Goal: Use online tool/utility: Utilize a website feature to perform a specific function

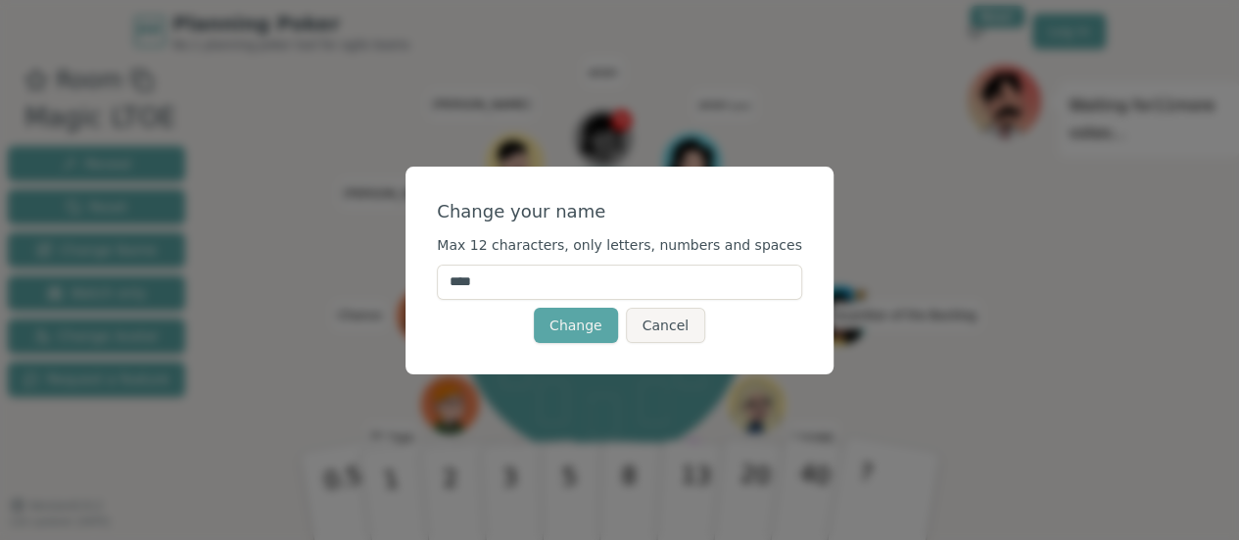
click at [535, 273] on input "****" at bounding box center [619, 282] width 365 height 35
type input "*****"
click at [578, 330] on button "Change" at bounding box center [576, 325] width 84 height 35
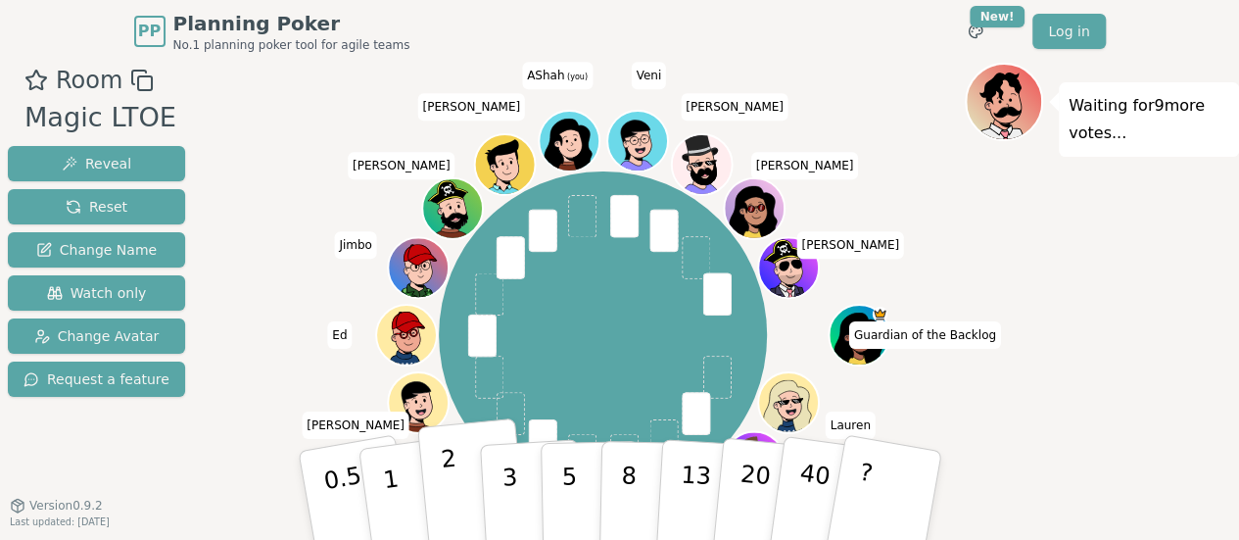
click at [448, 491] on p "2" at bounding box center [451, 498] width 25 height 107
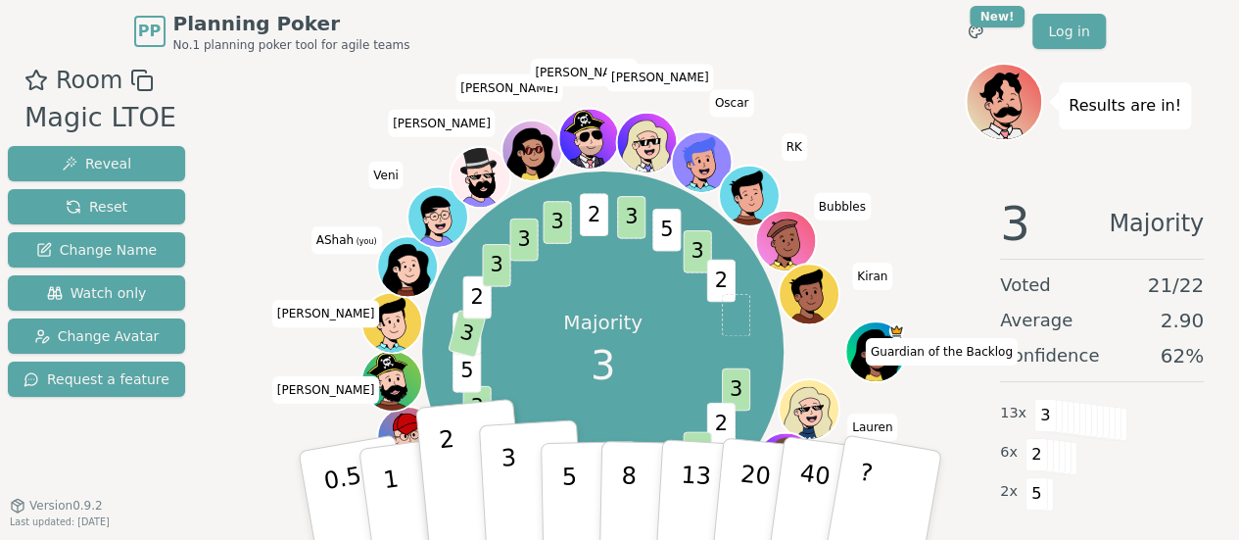
click at [504, 495] on p "3" at bounding box center [511, 497] width 22 height 107
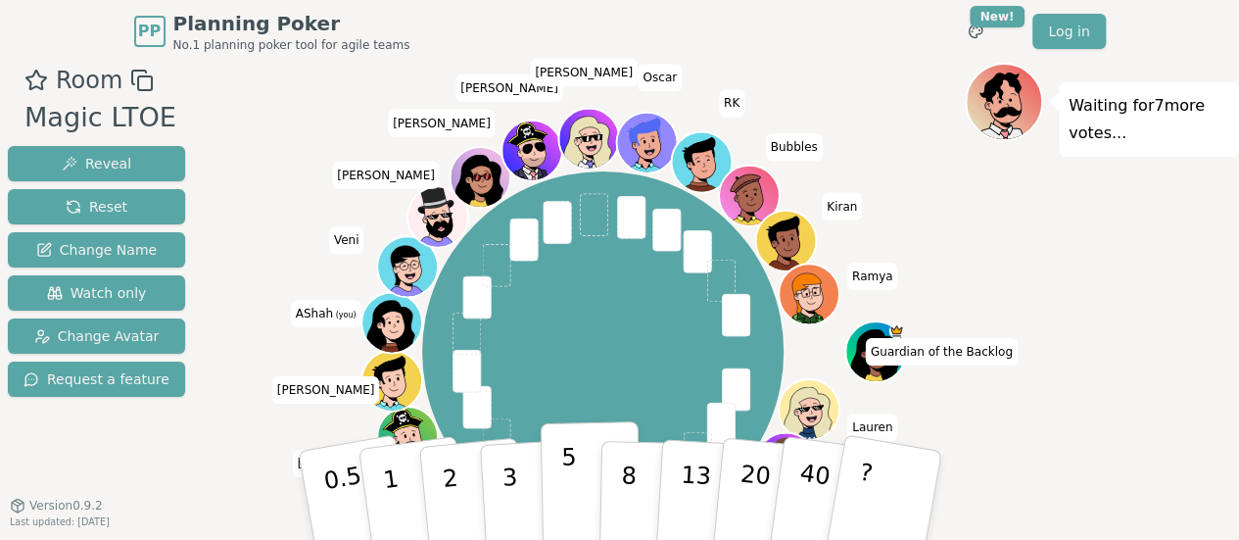
click at [576, 490] on button "5" at bounding box center [590, 495] width 101 height 149
drag, startPoint x: 890, startPoint y: 36, endPoint x: 856, endPoint y: 69, distance: 46.4
click at [856, 69] on div "PP Planning Poker No.1 planning poker tool for agile teams Toggle theme New! Lo…" at bounding box center [619, 302] width 1239 height 605
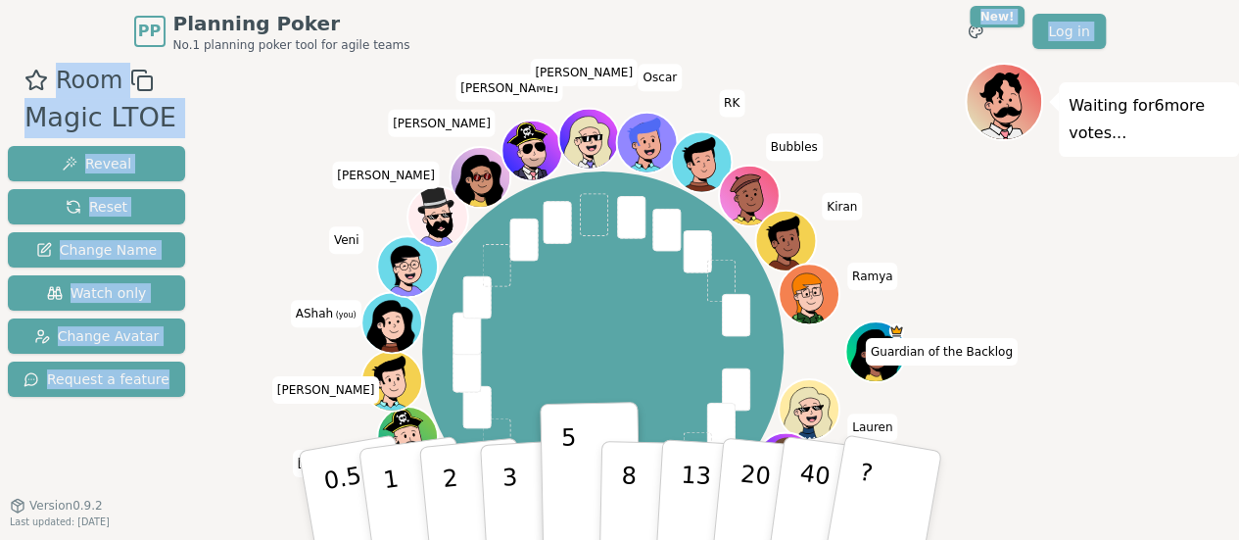
click at [896, 77] on div at bounding box center [603, 80] width 724 height 35
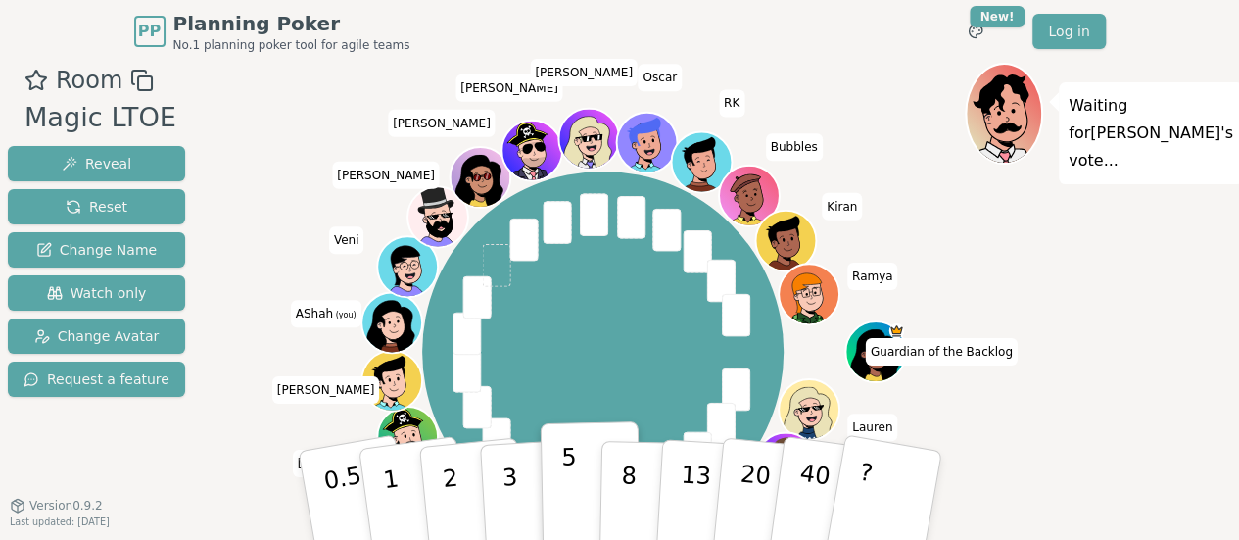
click at [580, 446] on button "5" at bounding box center [590, 495] width 101 height 149
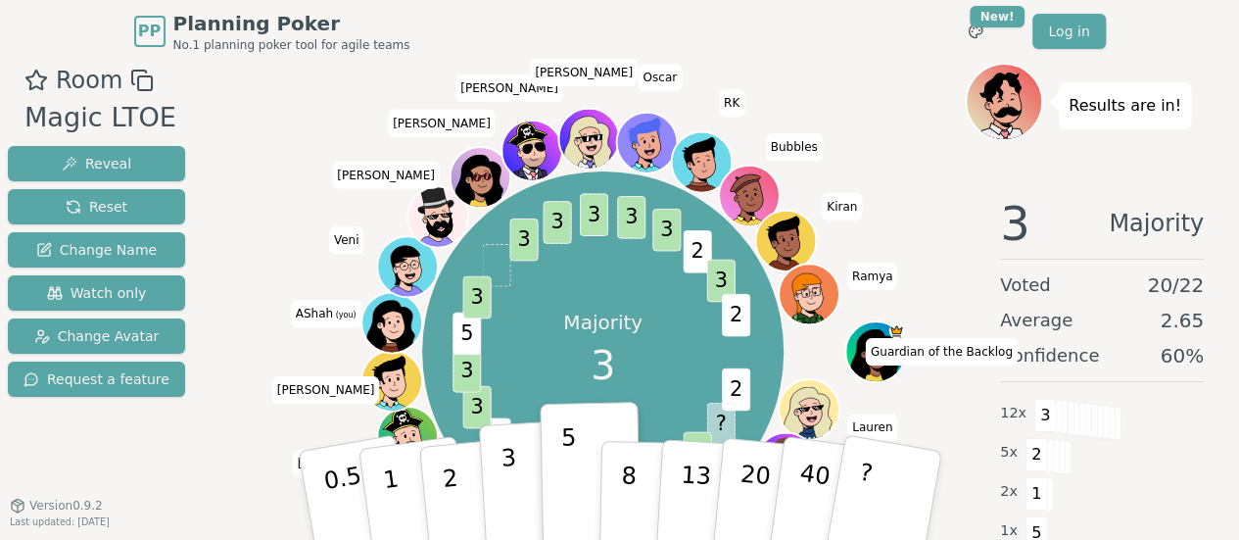
click at [513, 488] on p "3" at bounding box center [511, 497] width 22 height 107
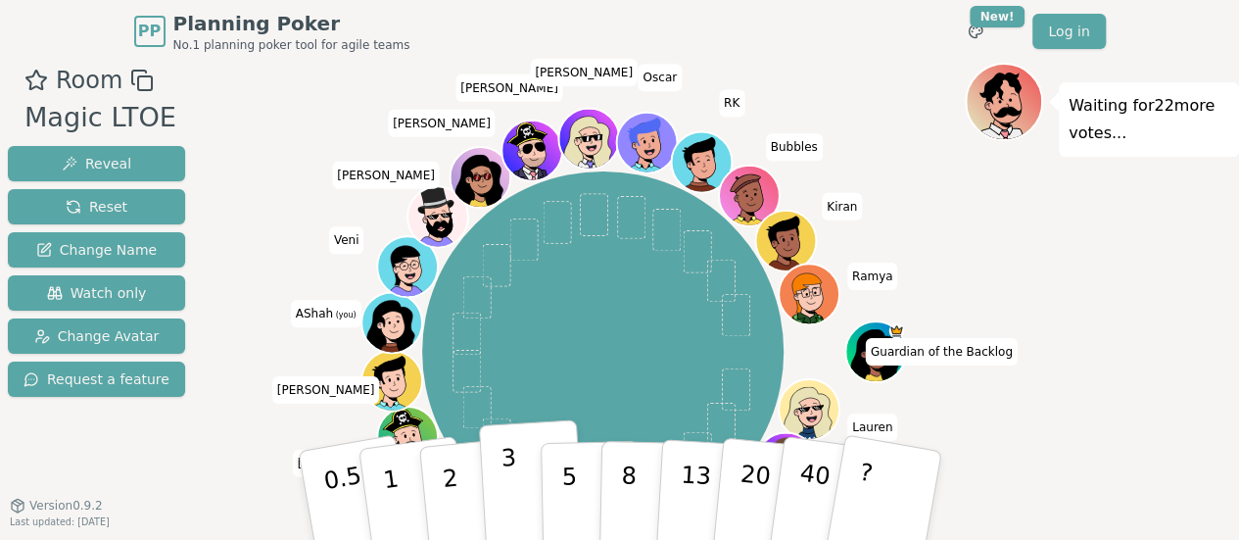
click at [514, 514] on p "3" at bounding box center [511, 497] width 22 height 107
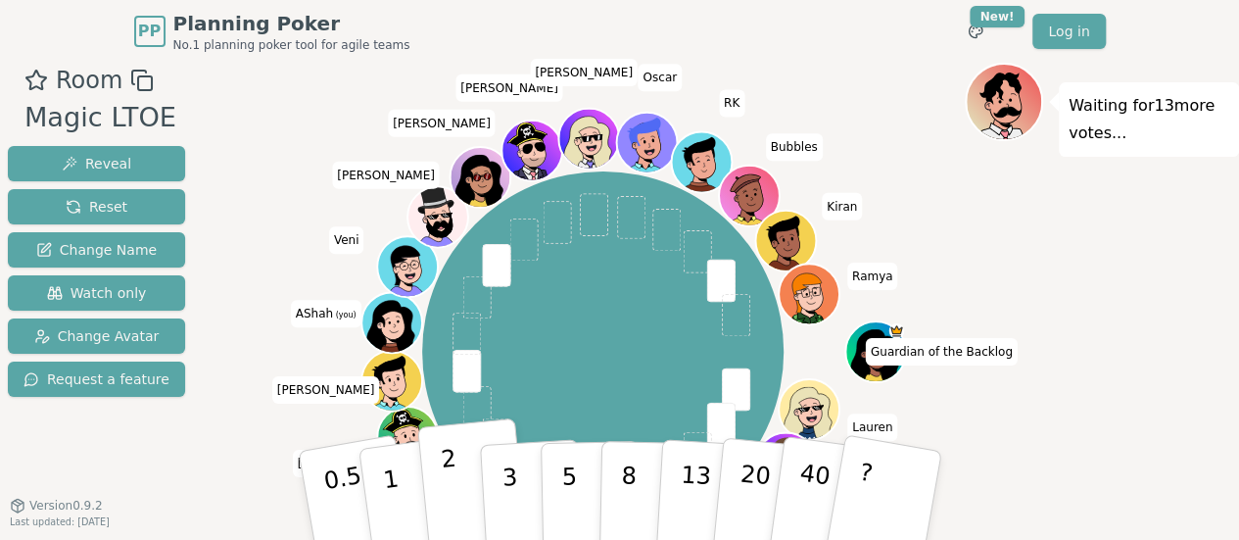
click at [445, 477] on p "2" at bounding box center [451, 498] width 25 height 107
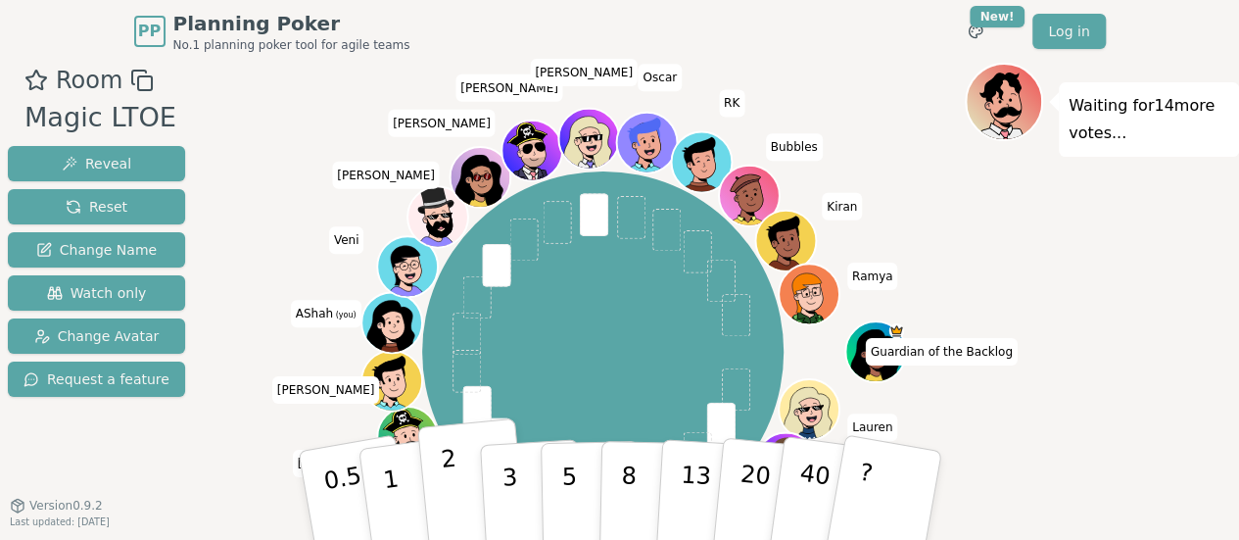
click at [466, 493] on button "2" at bounding box center [472, 496] width 112 height 156
click at [440, 489] on button "2" at bounding box center [472, 496] width 112 height 156
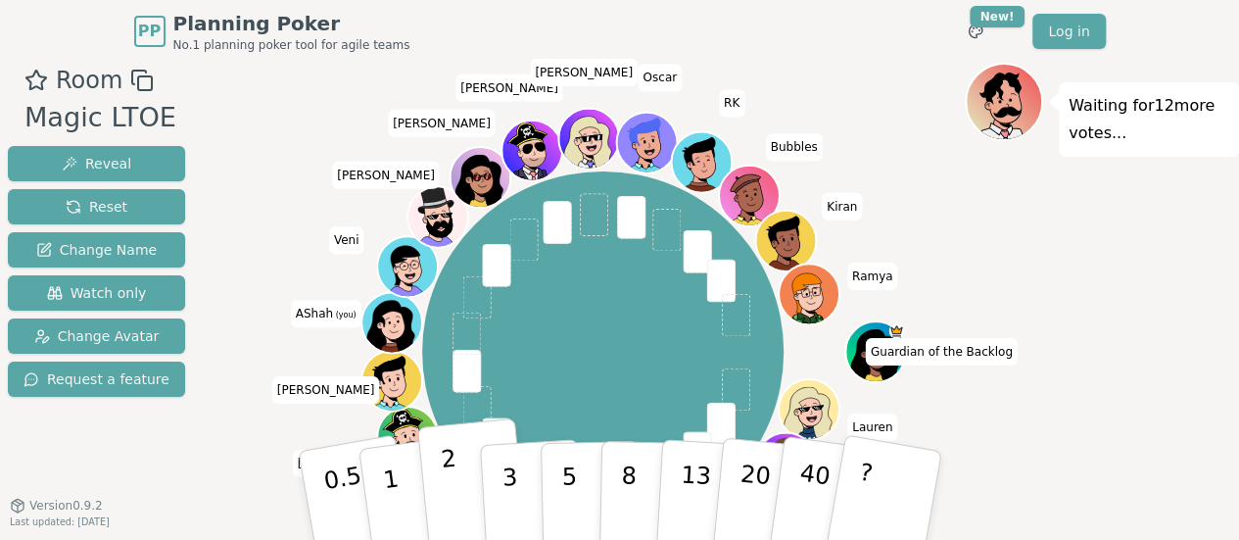
click at [451, 501] on p "2" at bounding box center [451, 498] width 25 height 107
